Goal: Book appointment/travel/reservation

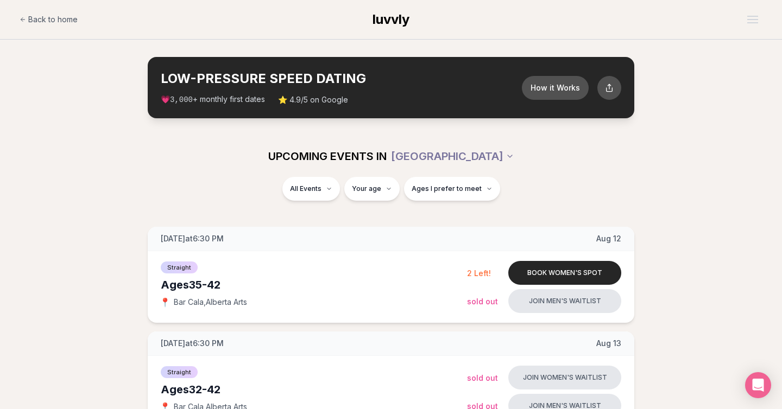
type input "**"
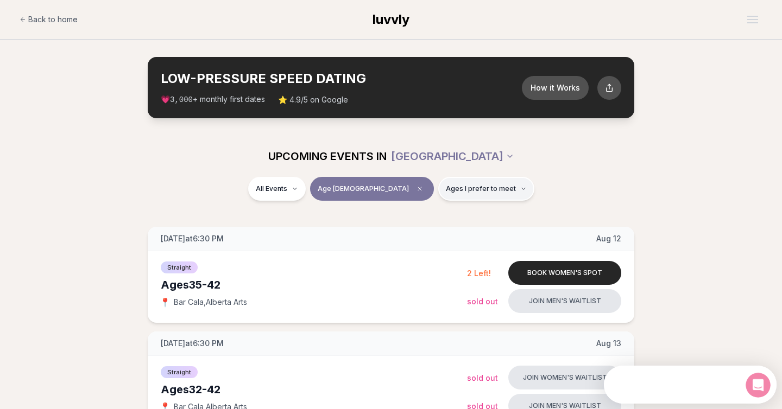
click at [446, 191] on span "Ages I prefer to meet" at bounding box center [481, 189] width 70 height 9
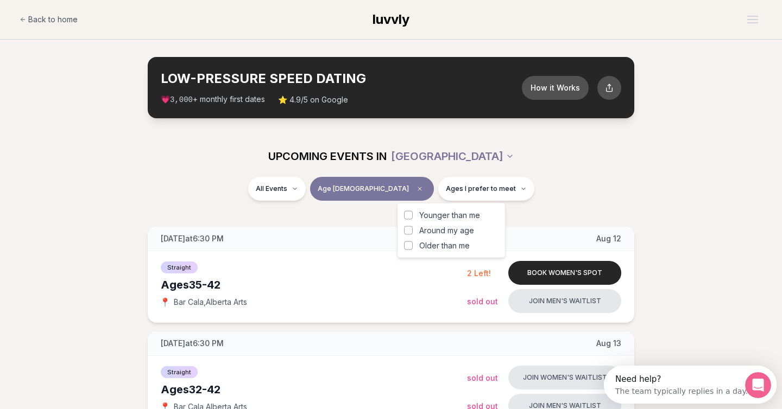
click at [438, 232] on span "Around my age" at bounding box center [446, 230] width 55 height 11
click at [413, 232] on button "Around my age" at bounding box center [408, 230] width 9 height 9
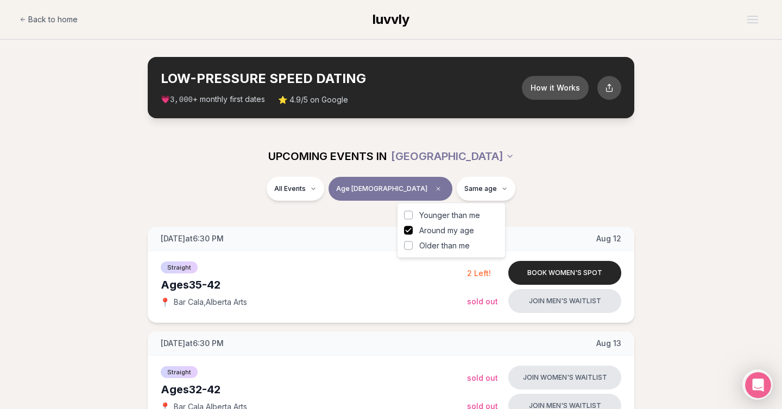
click at [437, 243] on span "Older than me" at bounding box center [444, 245] width 50 height 11
click at [413, 243] on button "Older than me" at bounding box center [408, 246] width 9 height 9
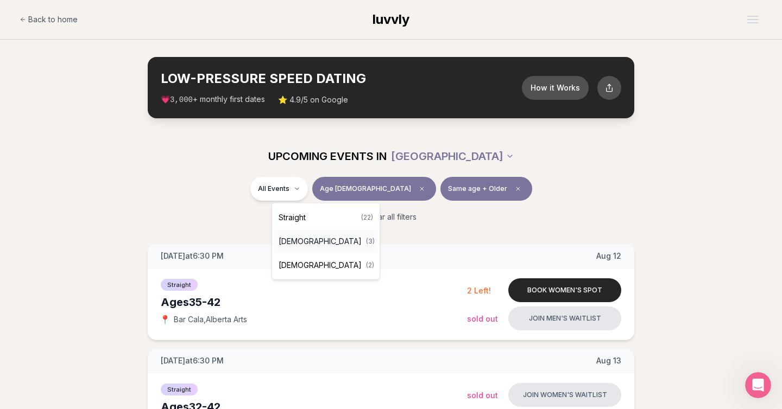
click at [324, 240] on span "[DEMOGRAPHIC_DATA]" at bounding box center [319, 241] width 83 height 11
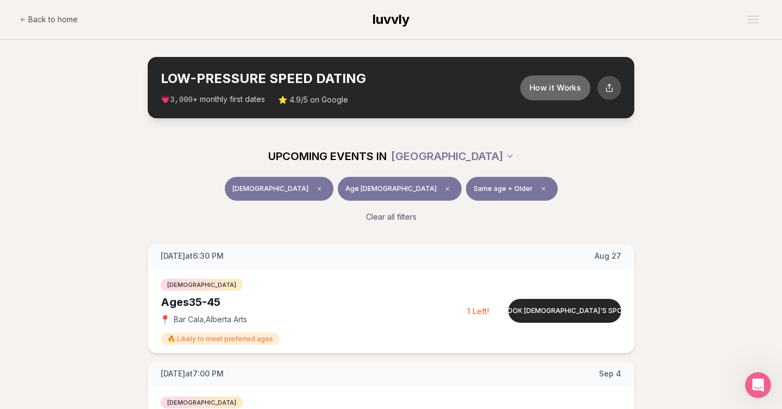
click at [561, 90] on button "How it Works" at bounding box center [555, 87] width 70 height 25
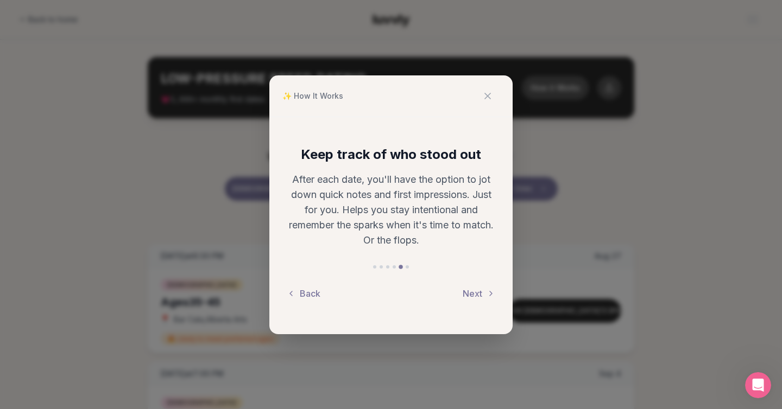
click at [472, 214] on p "After each date, you'll have the option to jot down quick notes and first impre…" at bounding box center [391, 210] width 208 height 76
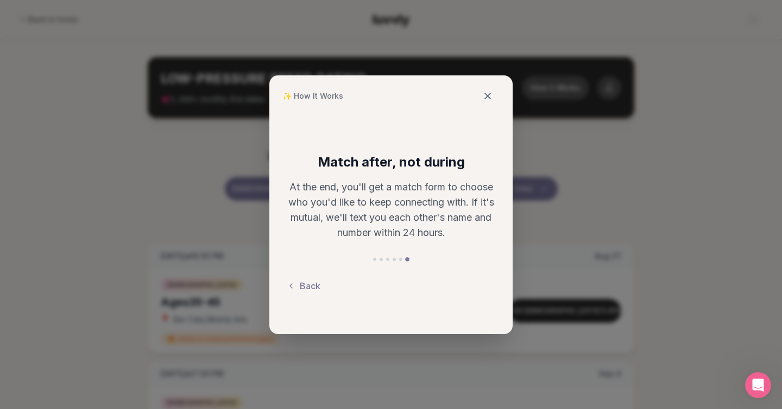
click at [486, 97] on icon at bounding box center [487, 95] width 5 height 5
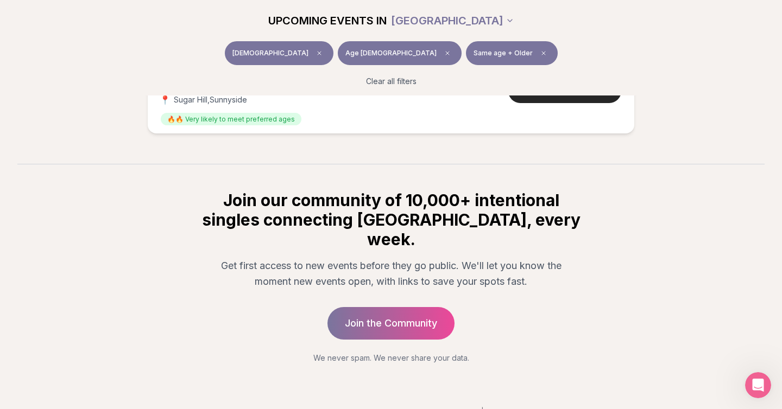
scroll to position [458, 0]
